Goal: Task Accomplishment & Management: Manage account settings

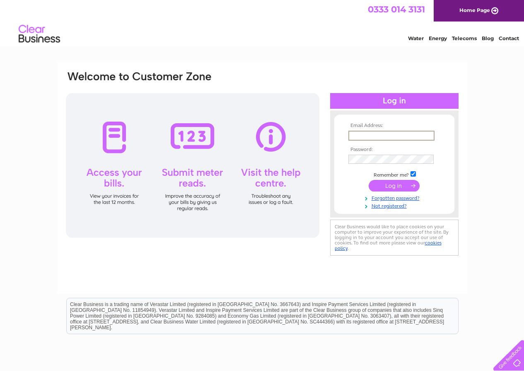
click at [354, 133] on input "text" at bounding box center [391, 136] width 86 height 10
type input "[EMAIL_ADDRESS][DOMAIN_NAME]"
click at [357, 147] on th "Password:" at bounding box center [394, 149] width 96 height 6
click at [405, 184] on input "submit" at bounding box center [393, 185] width 51 height 12
click at [393, 188] on input "submit" at bounding box center [393, 185] width 51 height 12
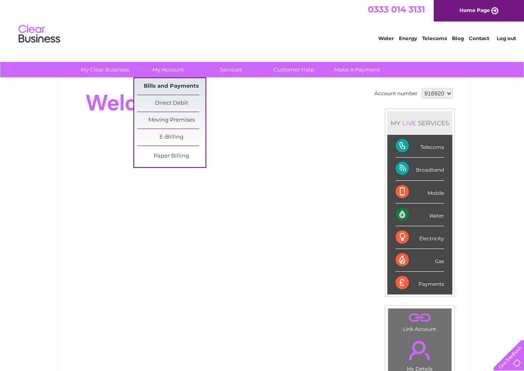
click at [183, 86] on link "Bills and Payments" at bounding box center [171, 86] width 68 height 17
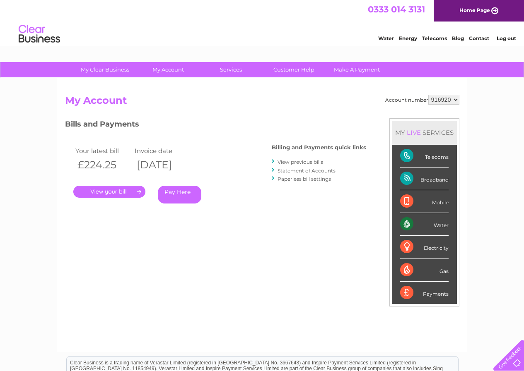
click at [123, 191] on link "." at bounding box center [109, 192] width 72 height 12
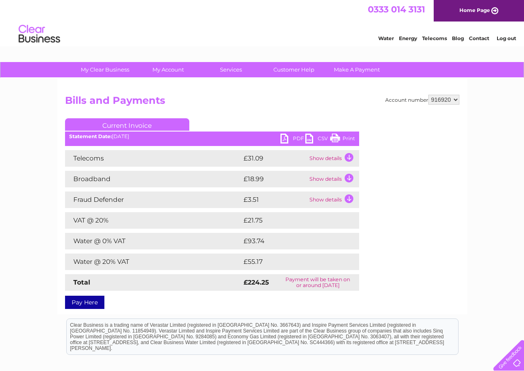
click at [285, 136] on link "PDF" at bounding box center [292, 140] width 25 height 12
